Goal: Transaction & Acquisition: Purchase product/service

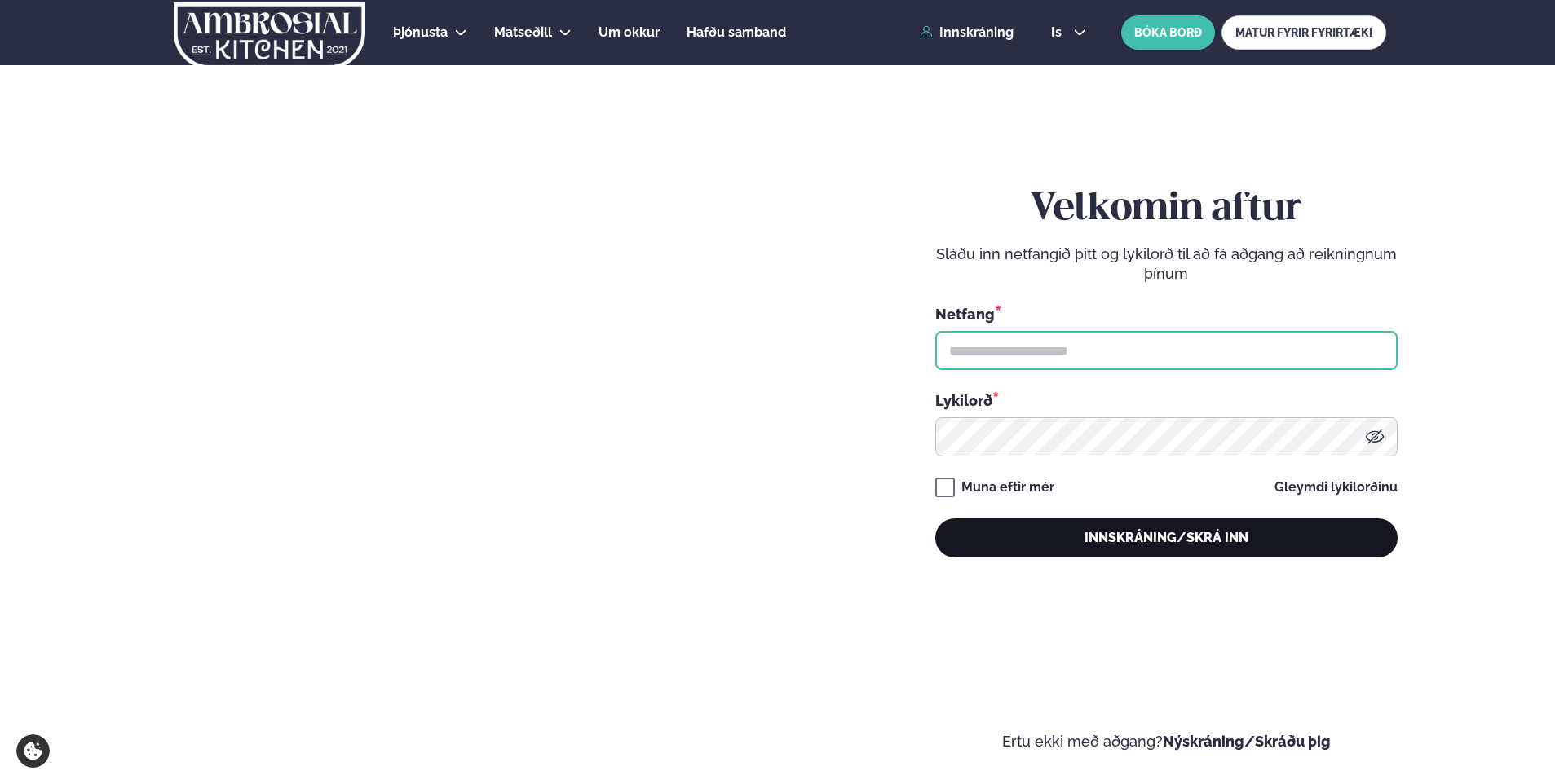
type input "**********"
click at [1178, 542] on button "Innskráning/Skrá inn" at bounding box center [1166, 538] width 462 height 39
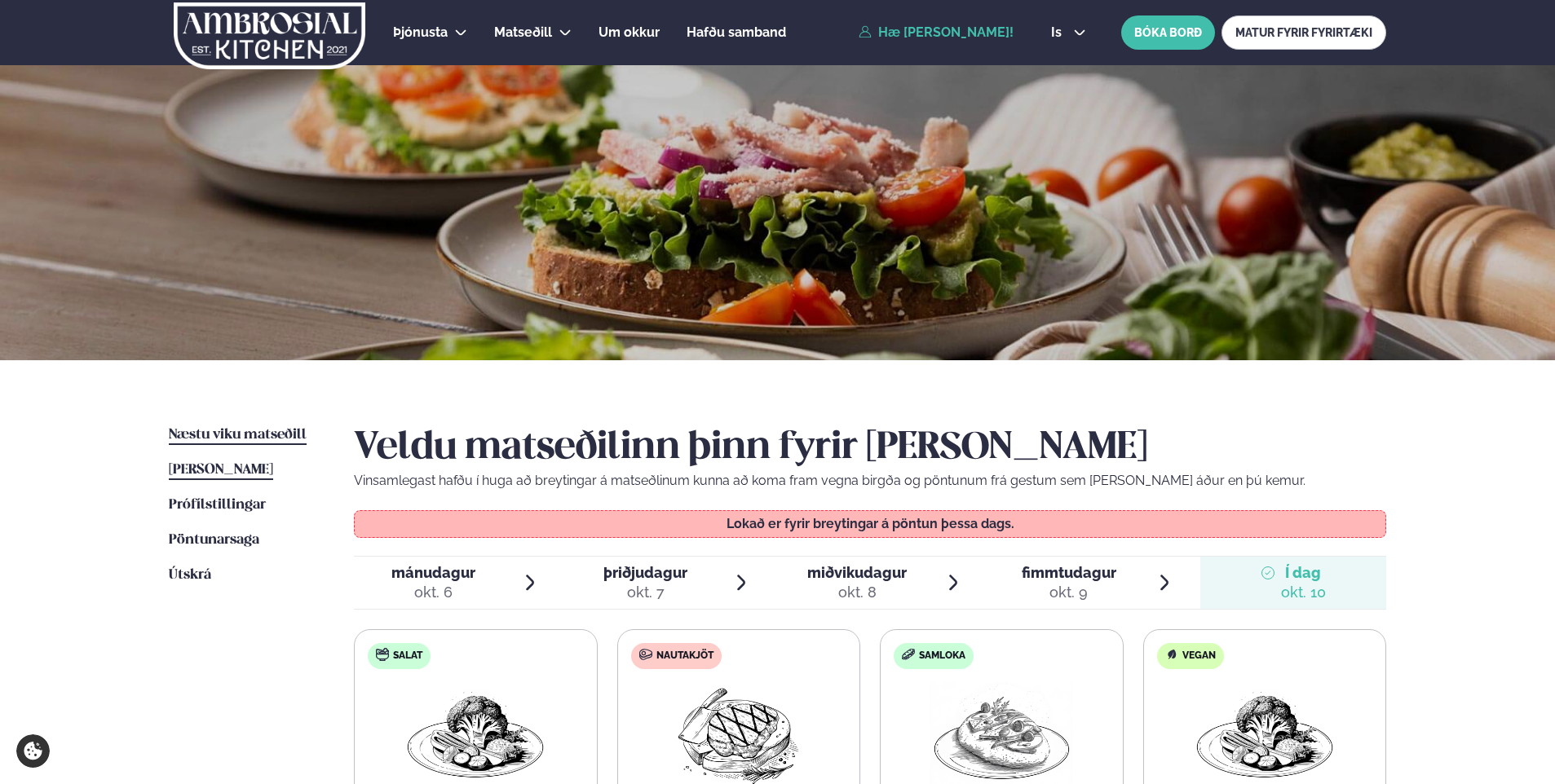
click at [232, 436] on span "Næstu viku matseðill" at bounding box center [238, 435] width 138 height 14
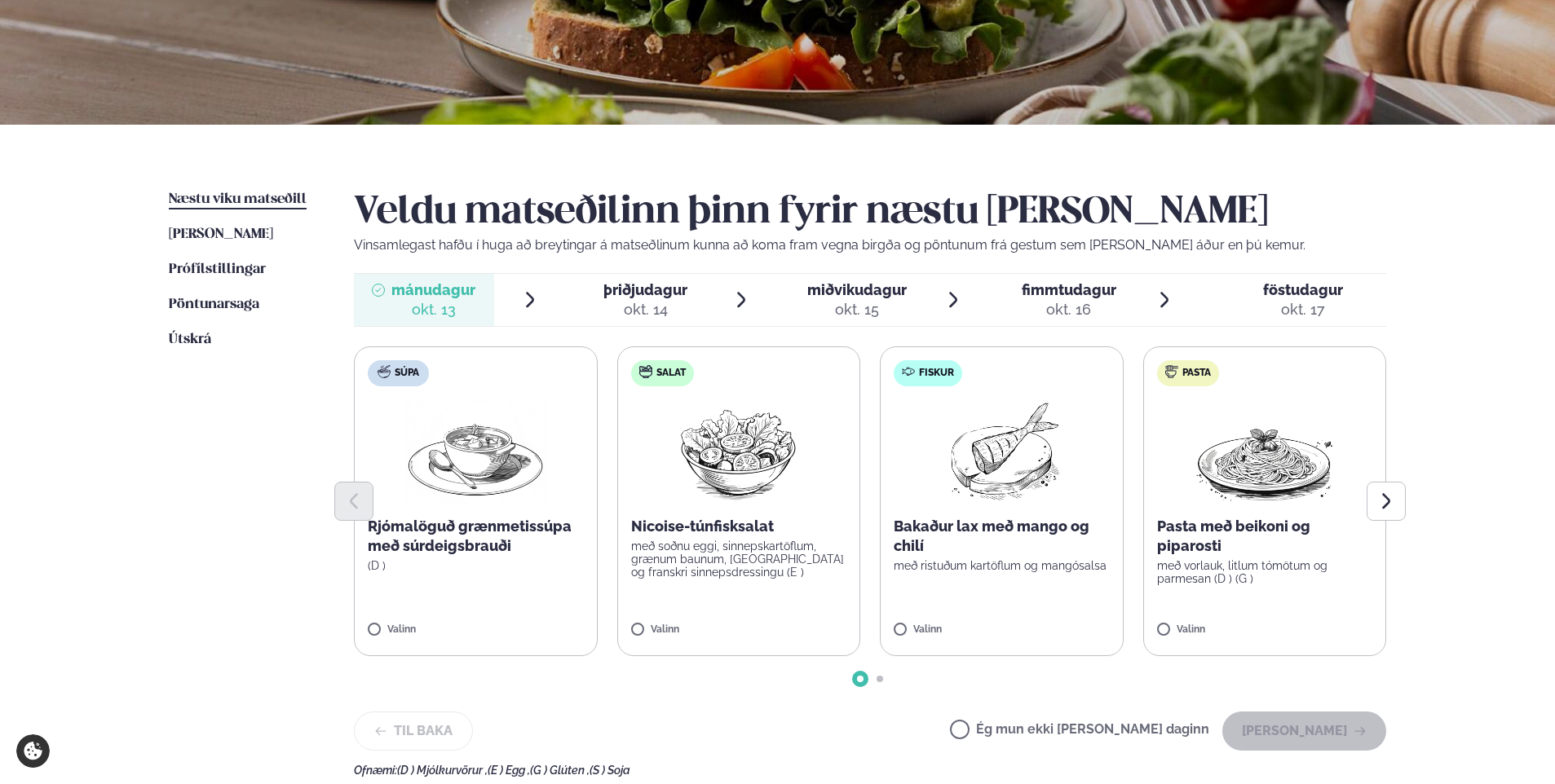
scroll to position [244, 0]
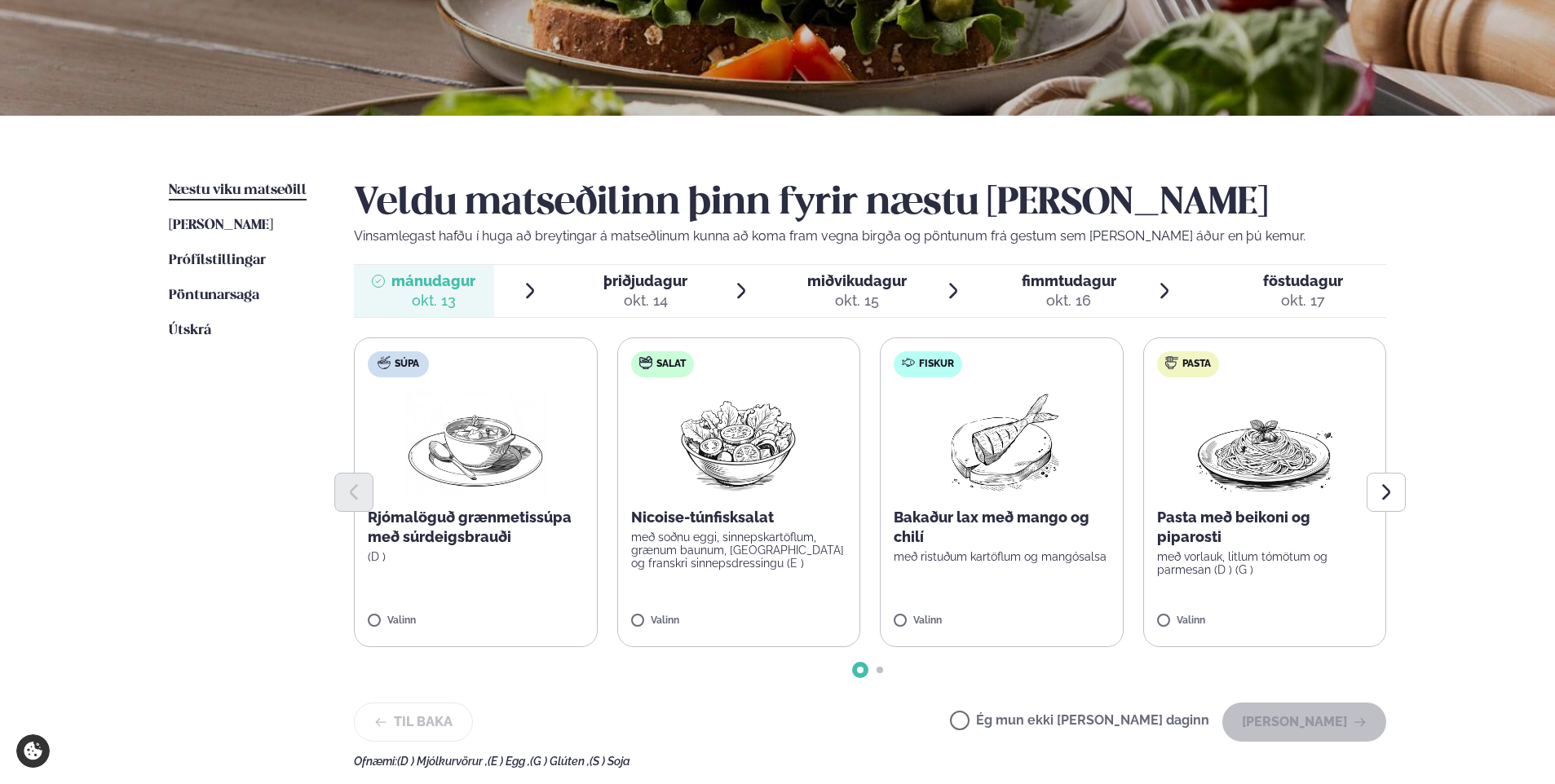
click at [645, 284] on span "þriðjudagur" at bounding box center [644, 281] width 84 height 17
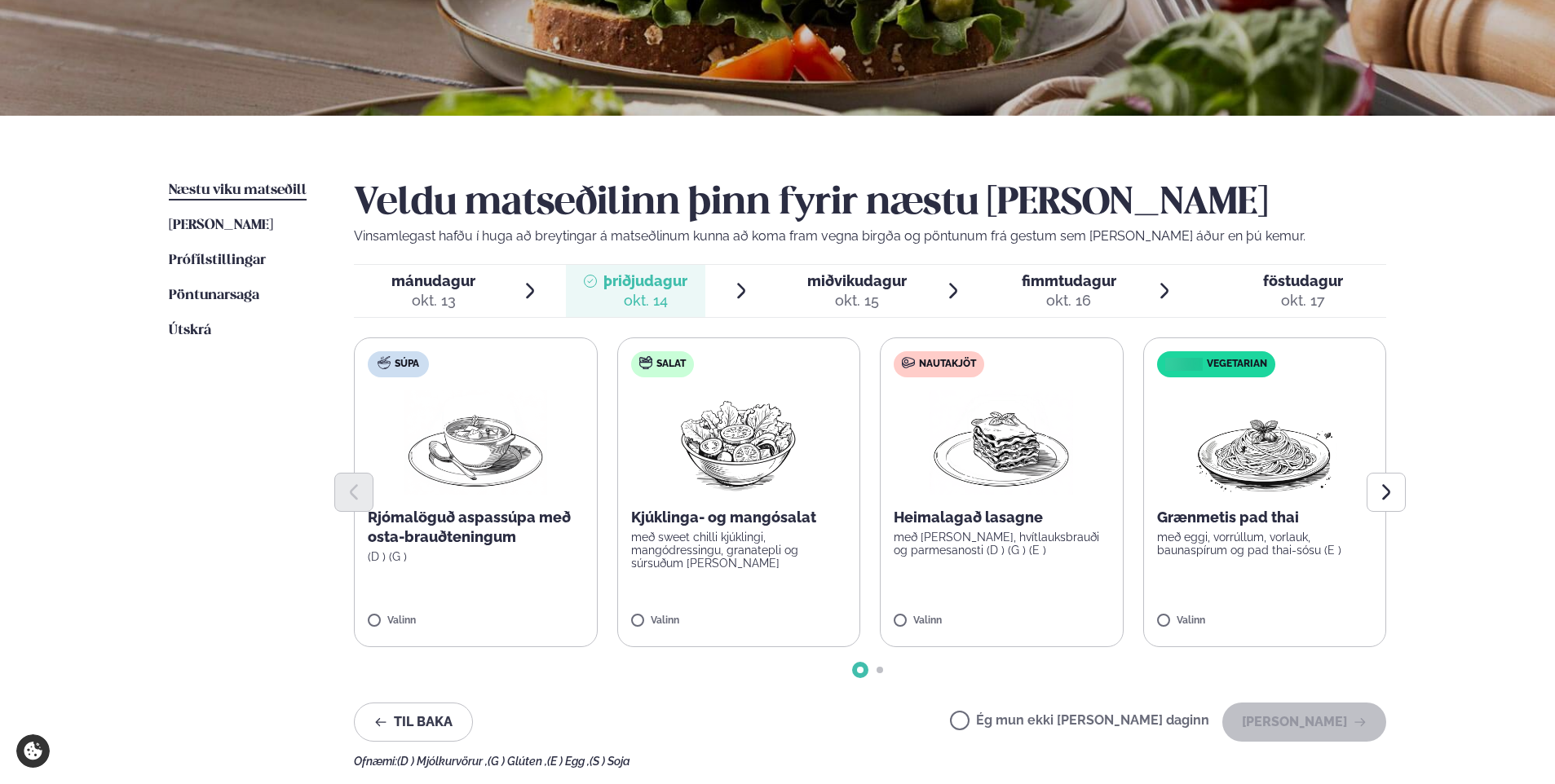
click at [445, 284] on span "mánudagur" at bounding box center [433, 281] width 84 height 17
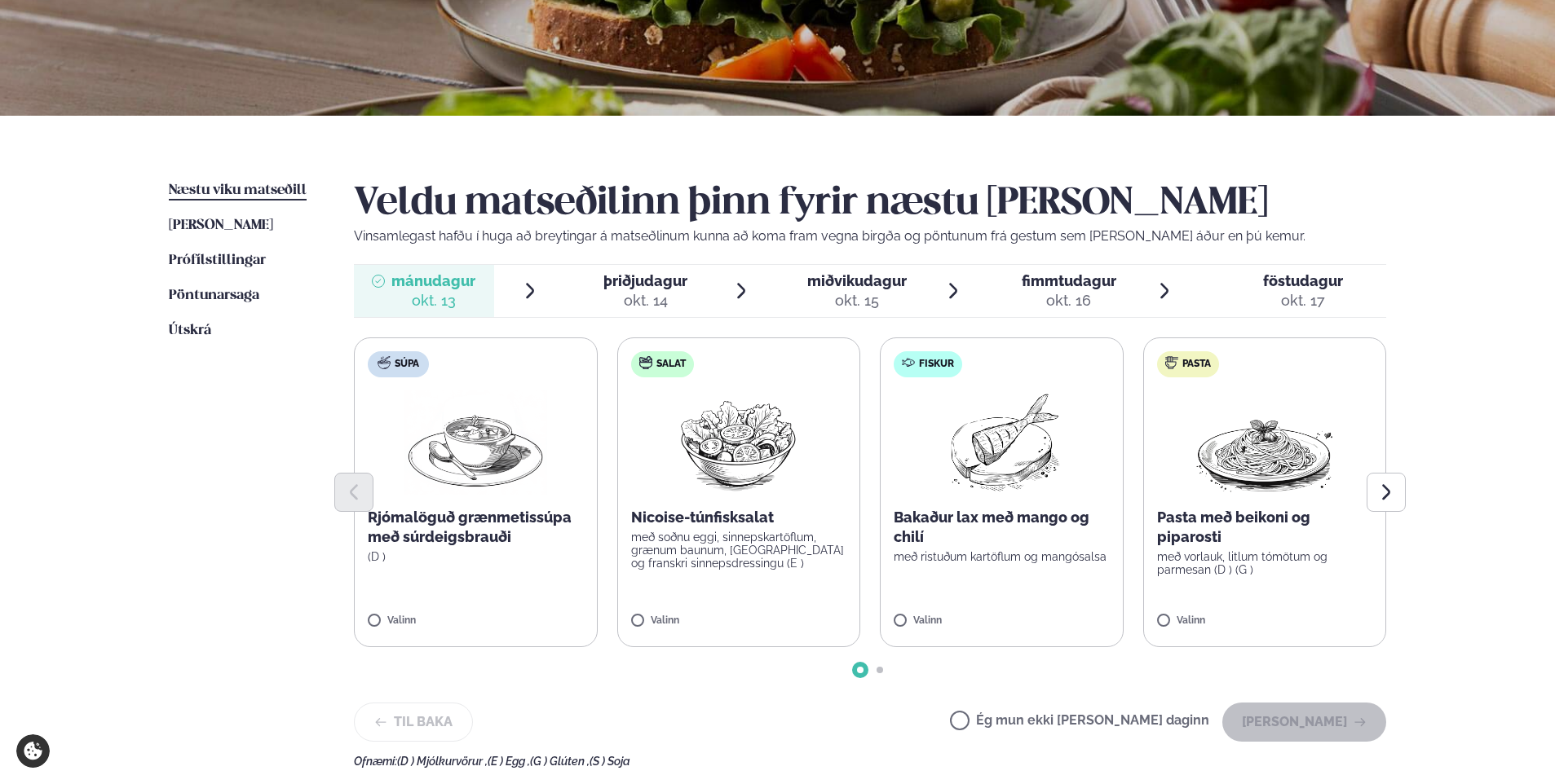
click at [661, 289] on span "þriðjudagur" at bounding box center [644, 281] width 84 height 17
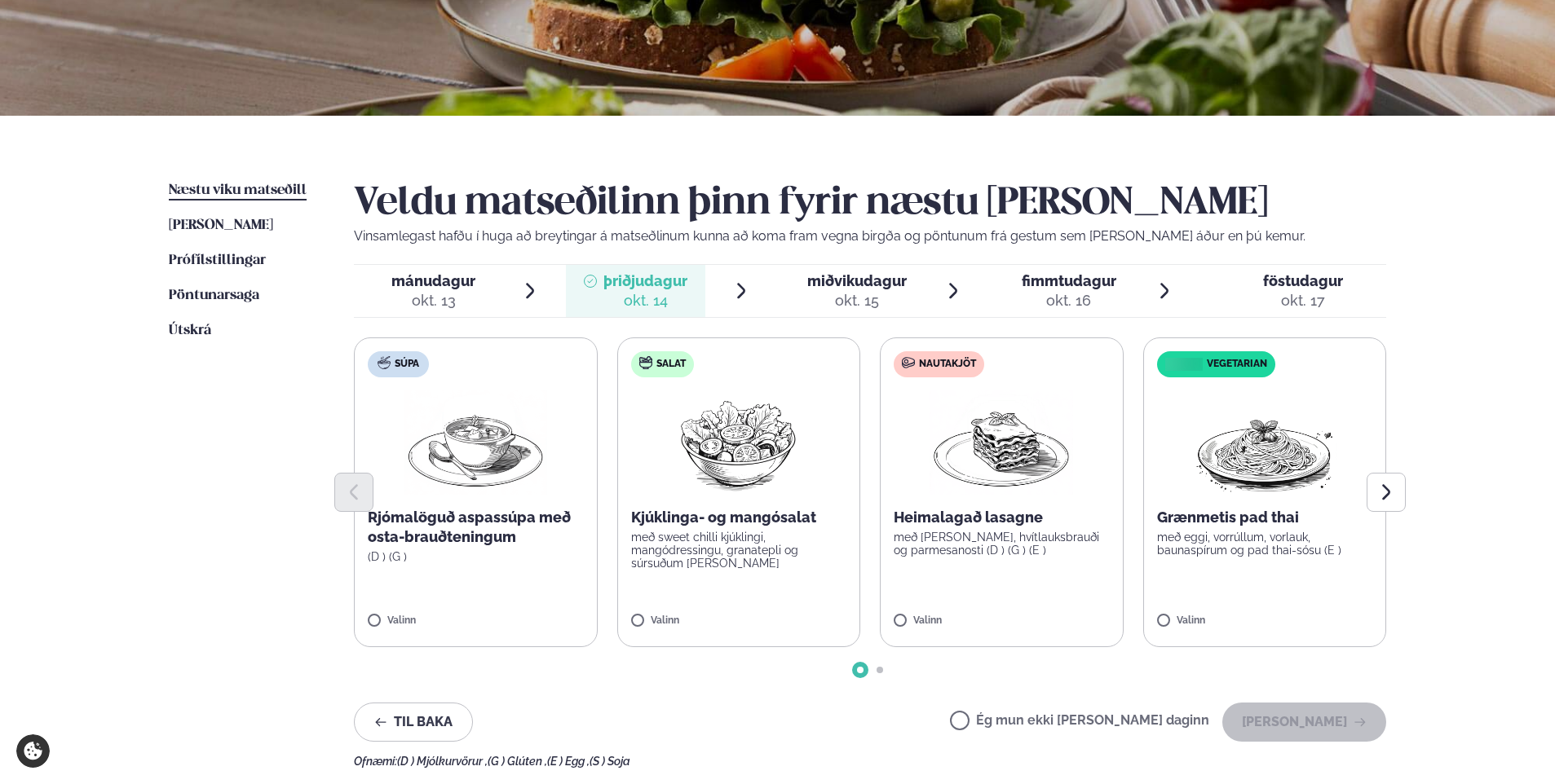
click at [842, 285] on span "miðvikudagur" at bounding box center [857, 281] width 100 height 17
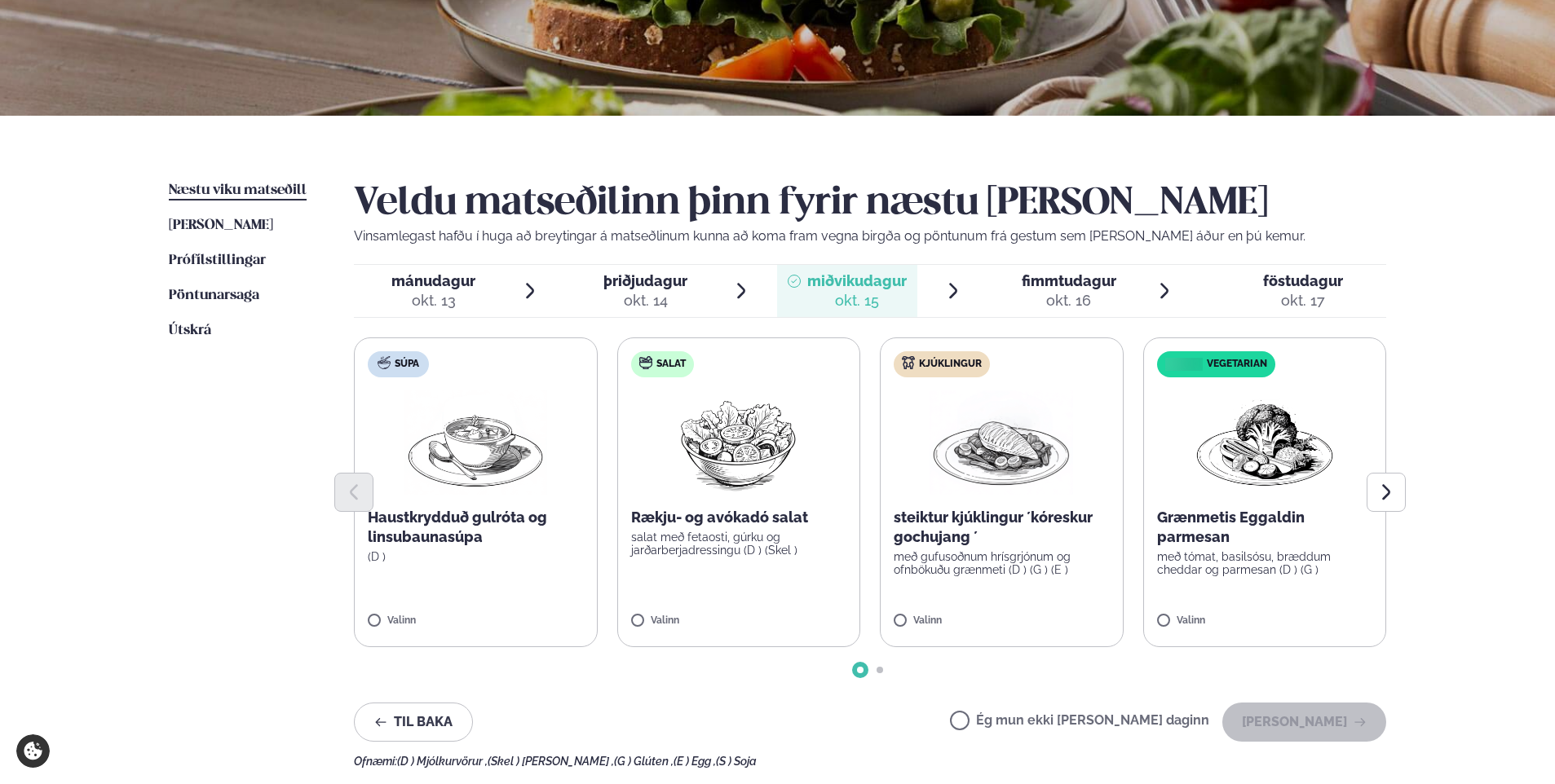
click at [1066, 287] on span "fimmtudagur" at bounding box center [1069, 281] width 95 height 17
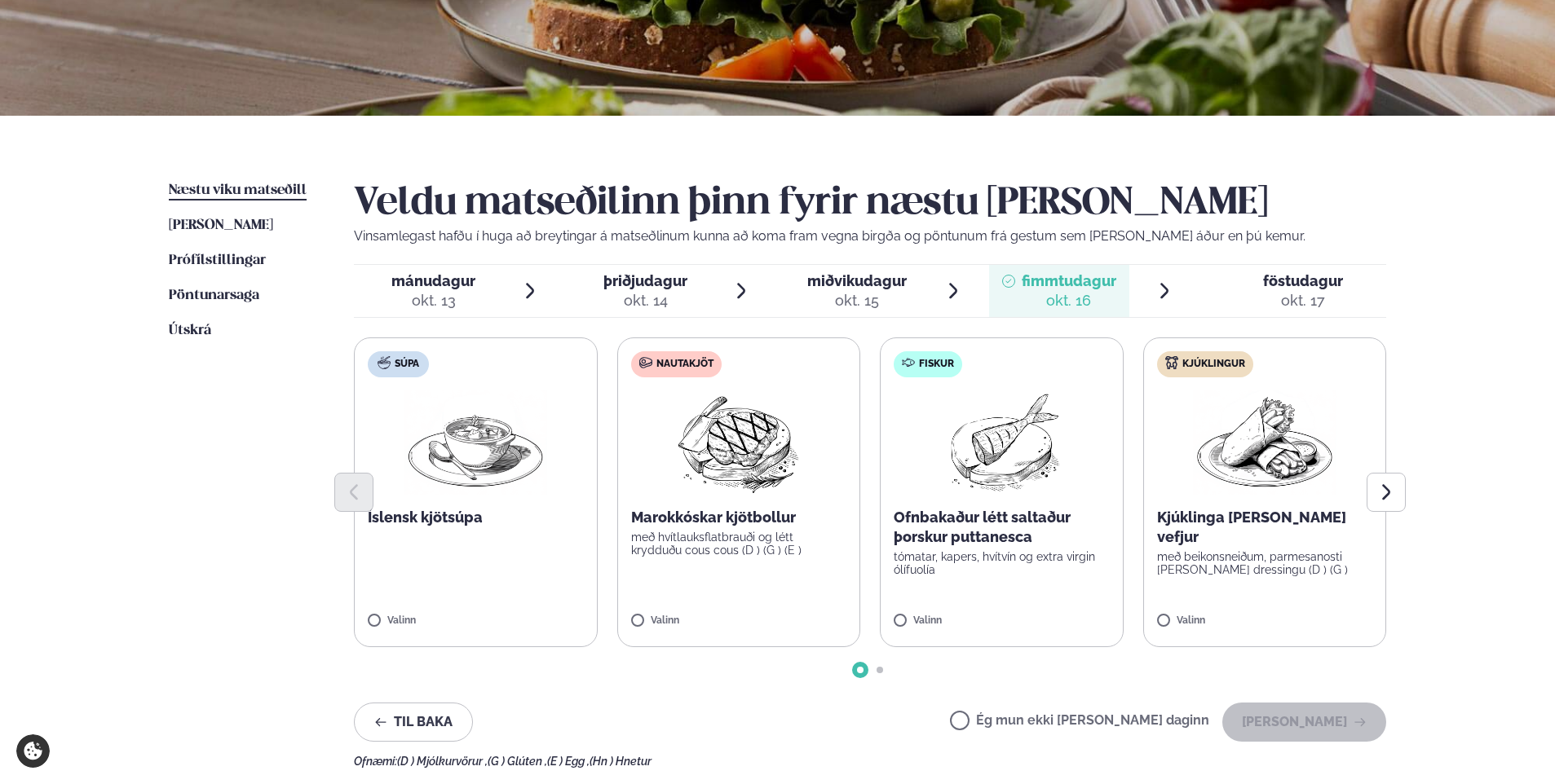
click at [1308, 281] on span "föstudagur" at bounding box center [1302, 281] width 80 height 17
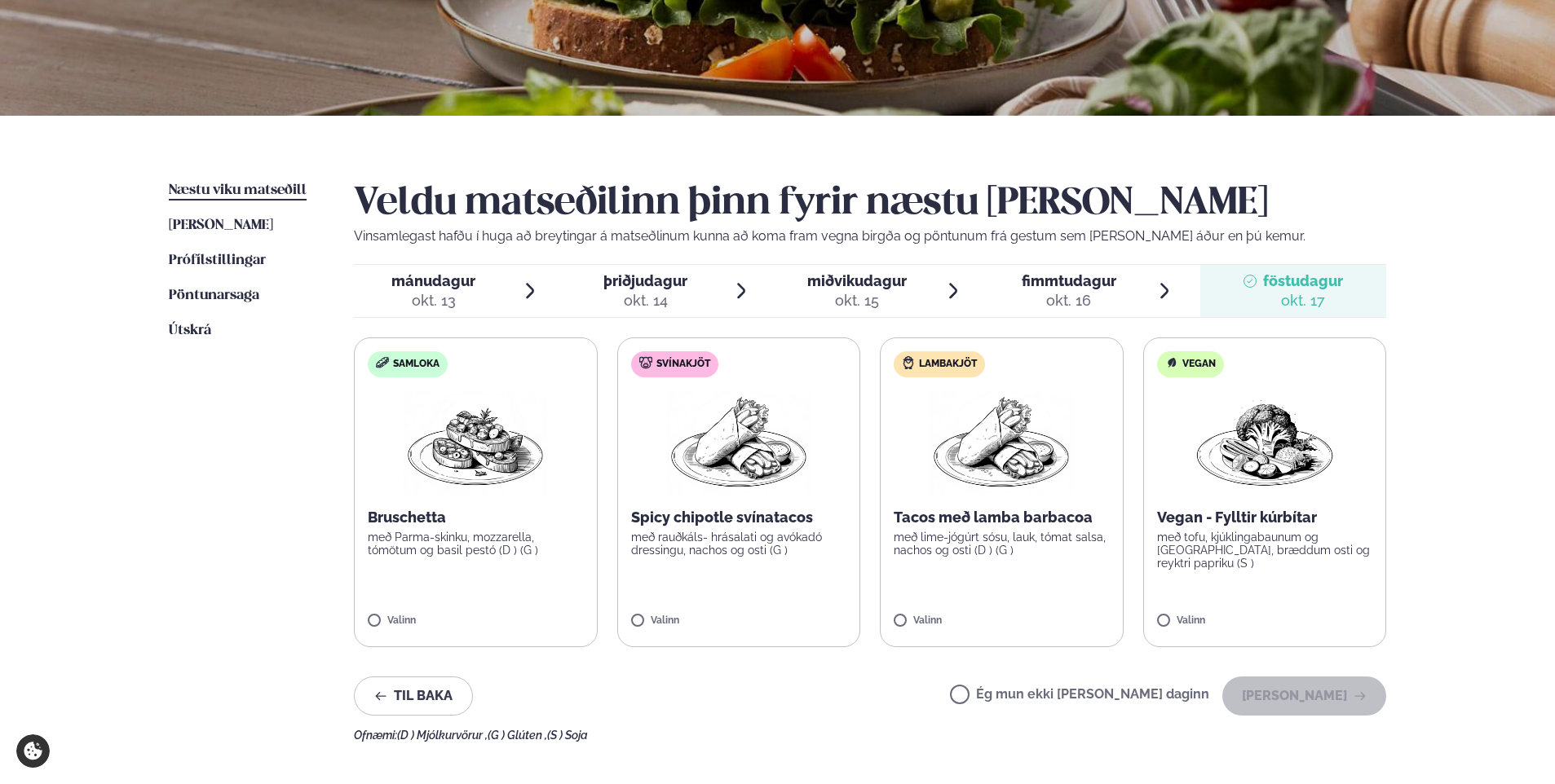
click at [1005, 450] on img at bounding box center [1001, 442] width 144 height 104
click at [950, 613] on icon at bounding box center [952, 613] width 16 height 16
click at [224, 193] on span "Næstu viku matseðill" at bounding box center [238, 190] width 138 height 14
click at [228, 223] on span "[PERSON_NAME]" at bounding box center [221, 225] width 104 height 14
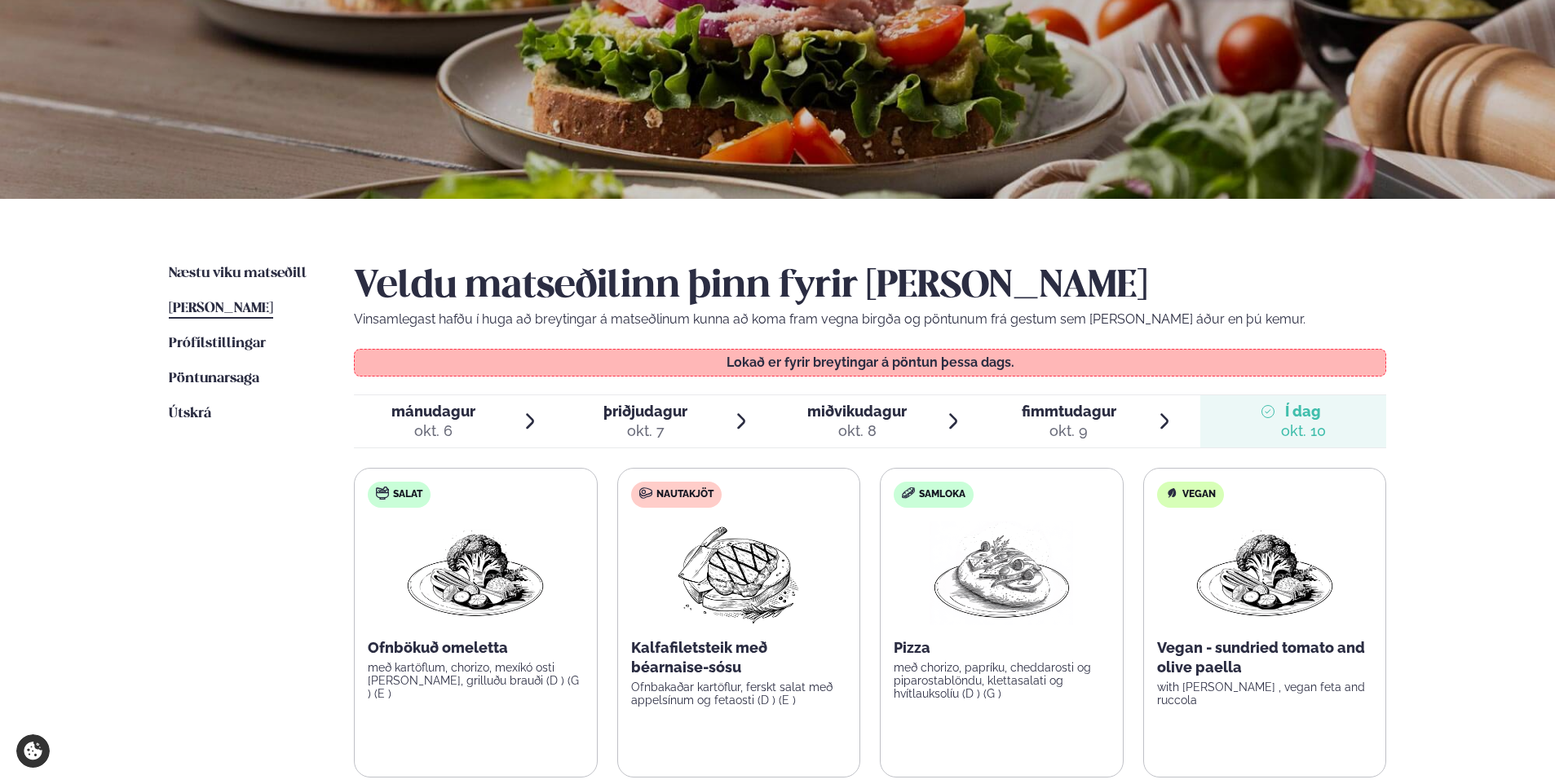
scroll to position [163, 0]
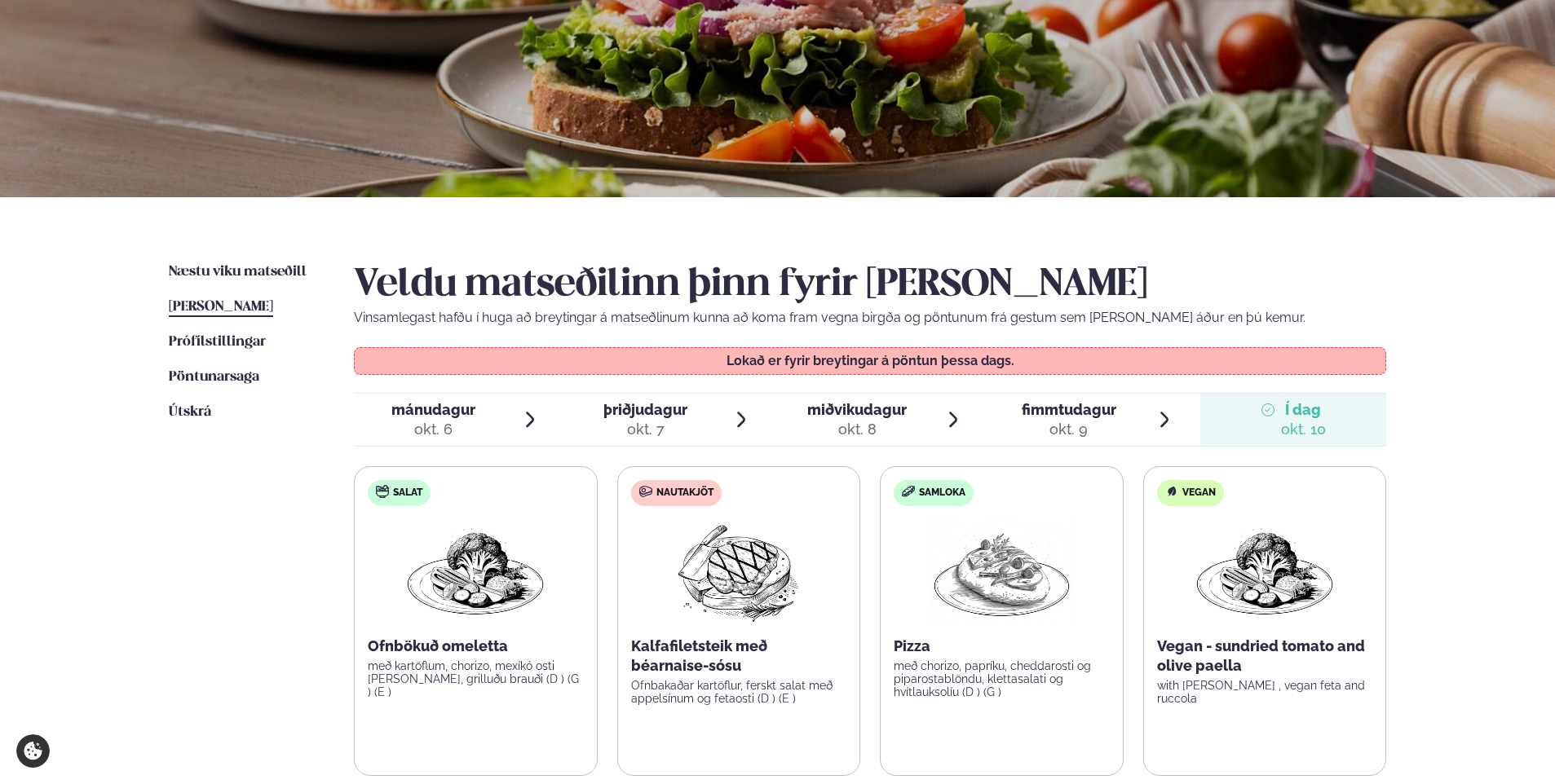
click at [1085, 415] on span "fimmtudagur" at bounding box center [1069, 409] width 95 height 17
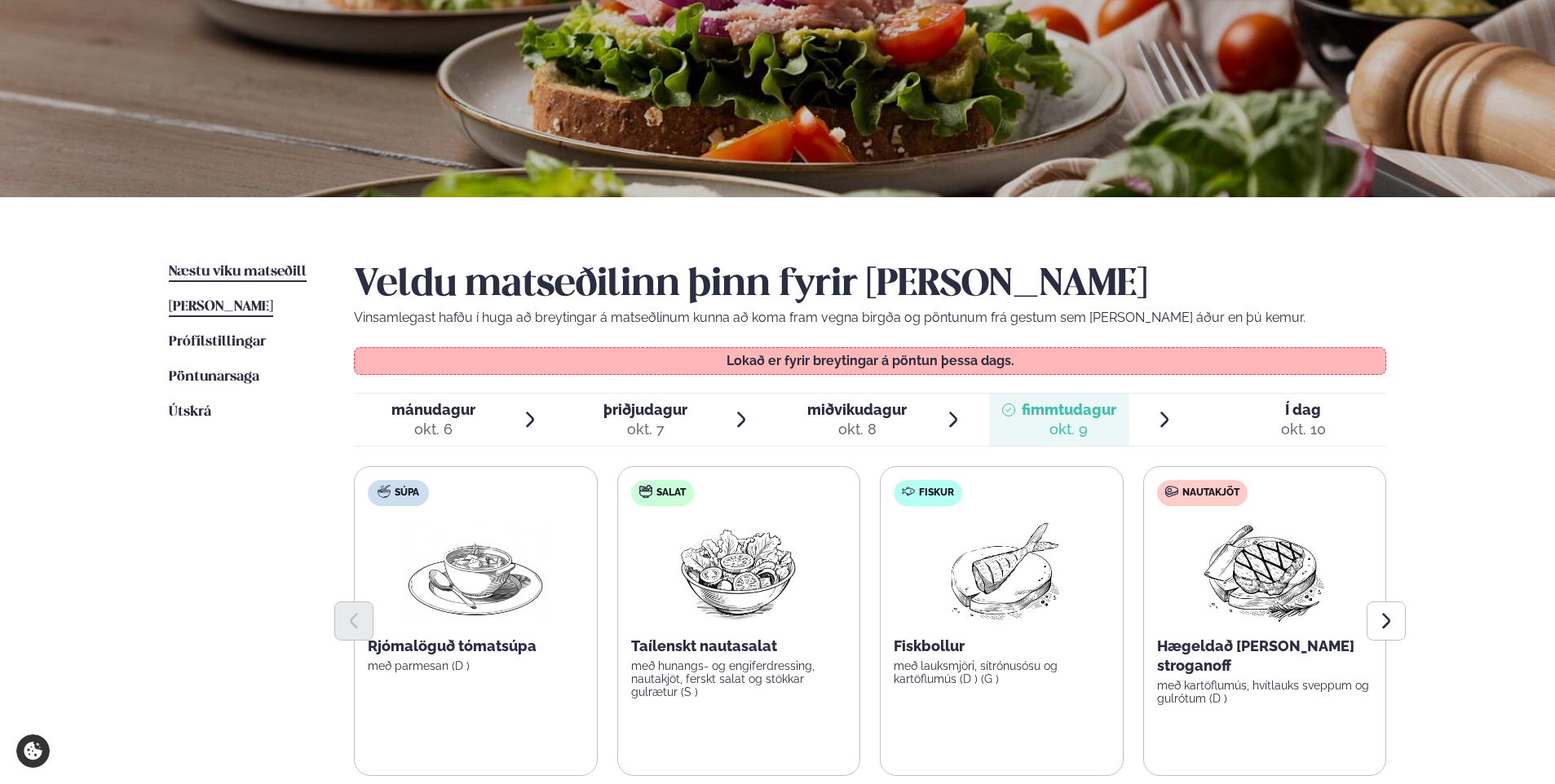
click at [229, 272] on span "Næstu viku matseðill" at bounding box center [238, 271] width 138 height 14
